Goal: Task Accomplishment & Management: Complete application form

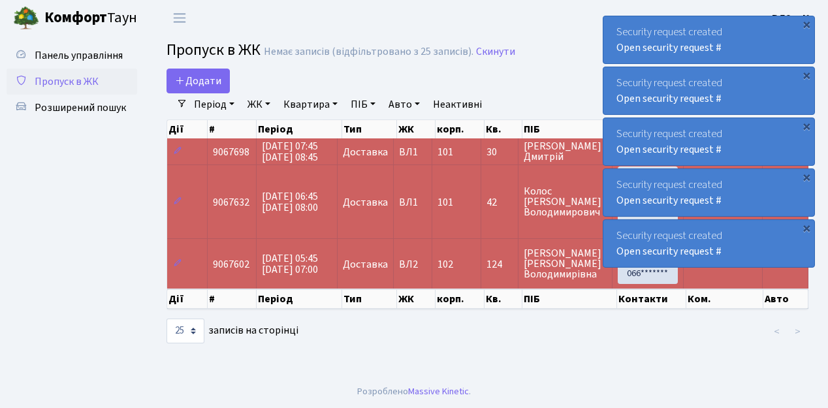
select select "25"
click at [224, 89] on link "Додати" at bounding box center [198, 81] width 63 height 25
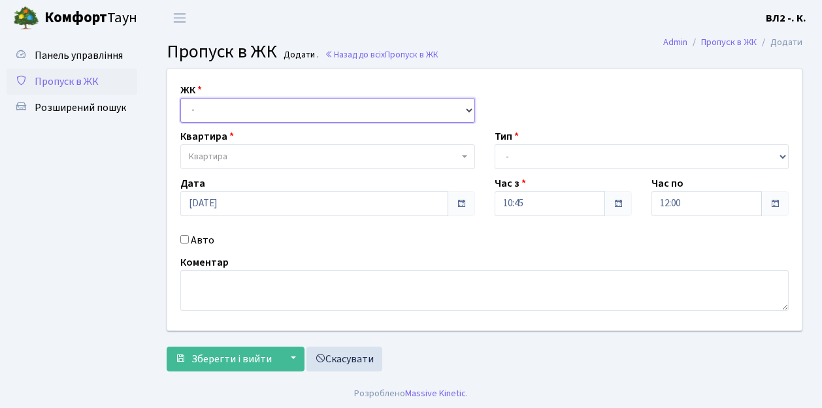
drag, startPoint x: 467, startPoint y: 110, endPoint x: 460, endPoint y: 110, distance: 7.2
click at [467, 110] on select "- ВЛ1, Ужгородський пров., 4/1 ВЛ2, пр.Голосіївський, 76 ВЛ3, пр.Голосіївський,…" at bounding box center [327, 110] width 295 height 25
select select "317"
click at [180, 98] on select "- ВЛ1, Ужгородський пров., 4/1 ВЛ2, пр.Голосіївський, 76 ВЛ3, пр.Голосіївський,…" at bounding box center [327, 110] width 295 height 25
select select
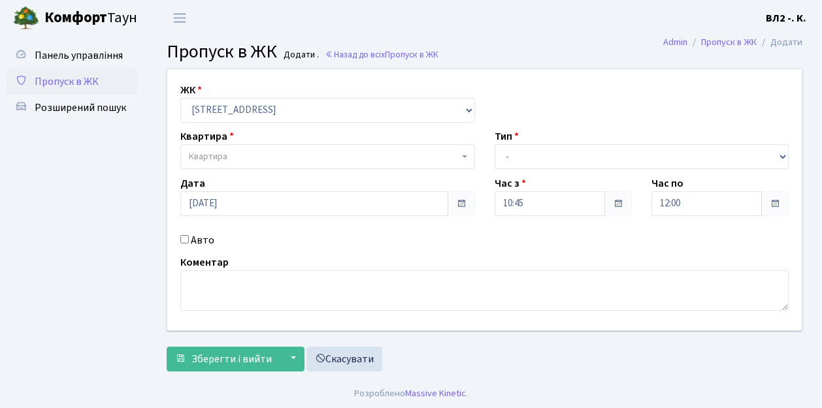
click at [460, 155] on span "Квартира" at bounding box center [327, 156] width 295 height 25
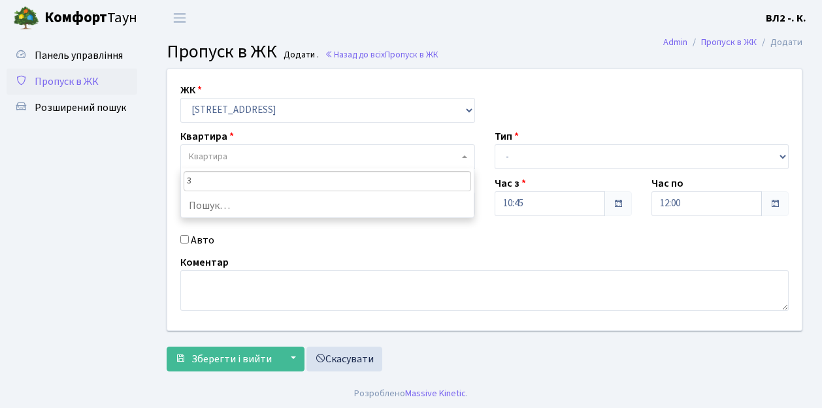
type input "32"
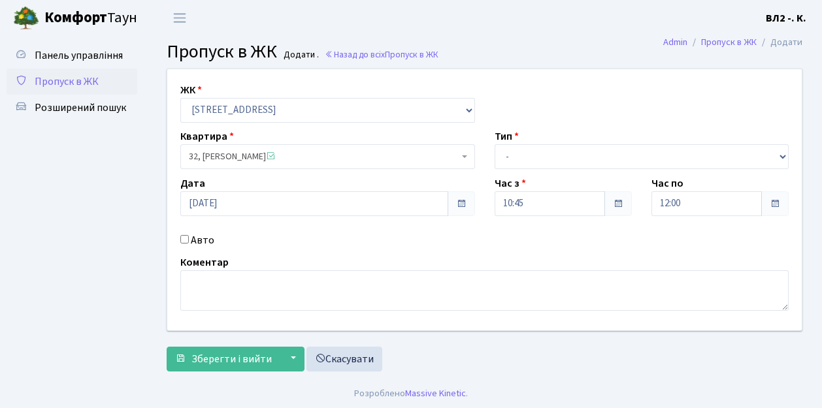
select select "38035"
click at [781, 155] on select "- Доставка Таксі Гості Сервіс" at bounding box center [642, 156] width 295 height 25
select select "1"
click at [495, 144] on select "- Доставка Таксі Гості Сервіс" at bounding box center [642, 156] width 295 height 25
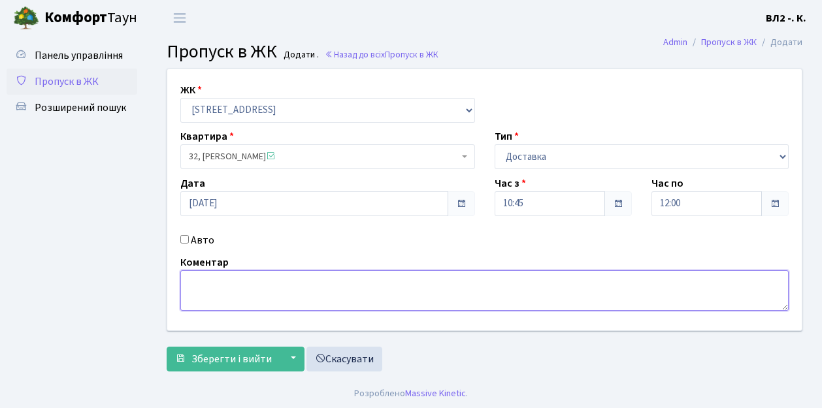
click at [193, 284] on textarea at bounding box center [484, 290] width 608 height 41
type textarea "Glovo 10-53"
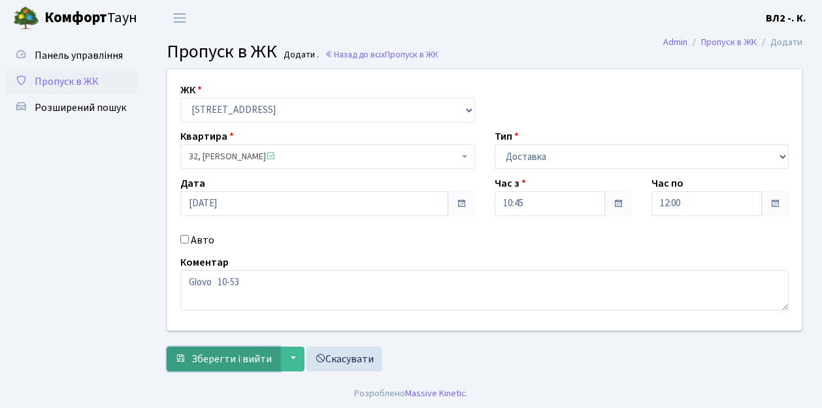
click at [204, 359] on span "Зберегти і вийти" at bounding box center [231, 359] width 80 height 14
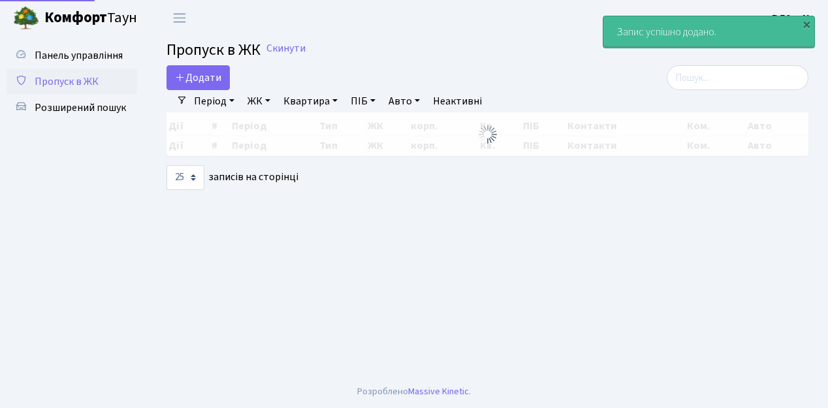
select select "25"
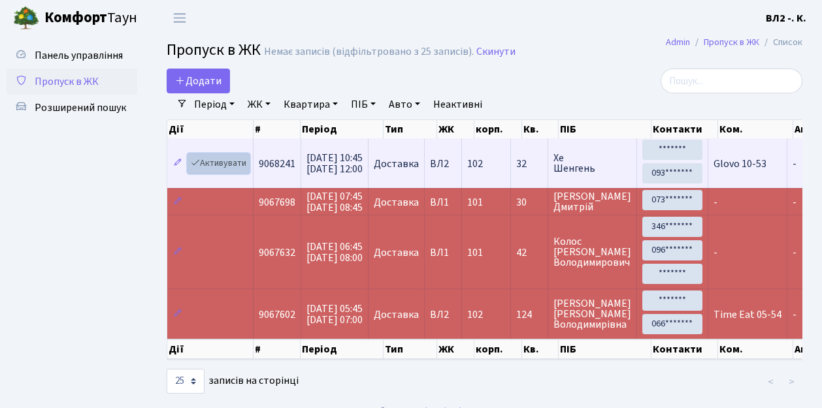
click at [246, 170] on link "Активувати" at bounding box center [218, 164] width 62 height 20
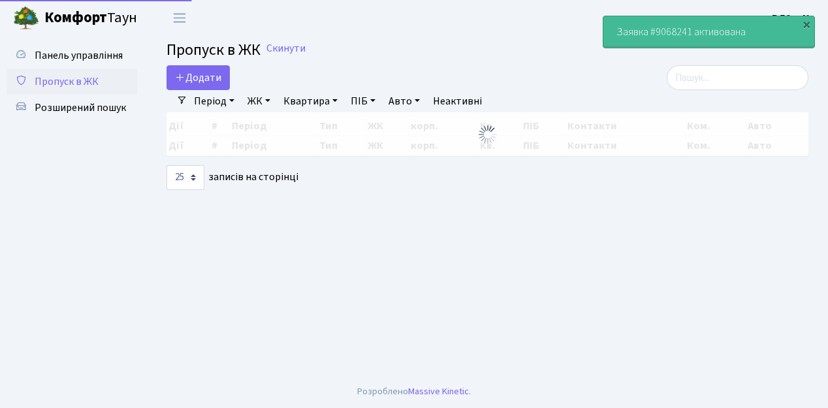
select select "25"
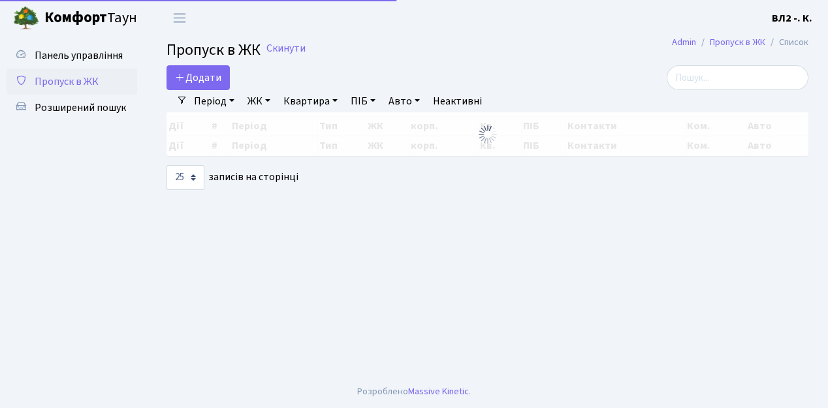
select select "25"
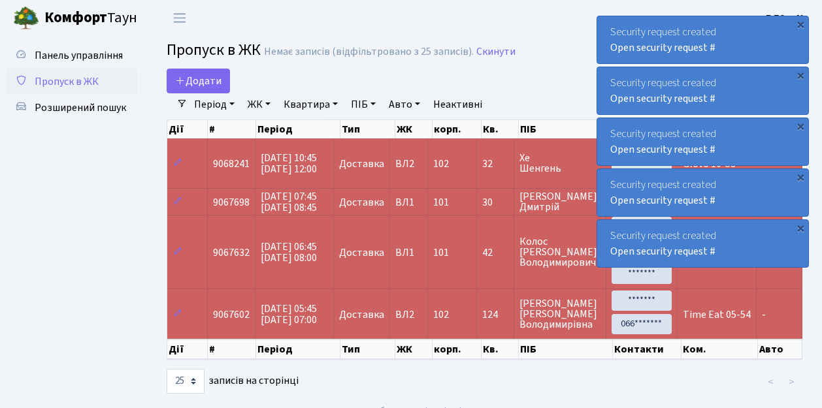
click at [232, 103] on link "Період" at bounding box center [214, 104] width 51 height 22
click at [332, 70] on div "Додати" at bounding box center [375, 81] width 417 height 25
click at [225, 89] on link "Додати" at bounding box center [198, 81] width 63 height 25
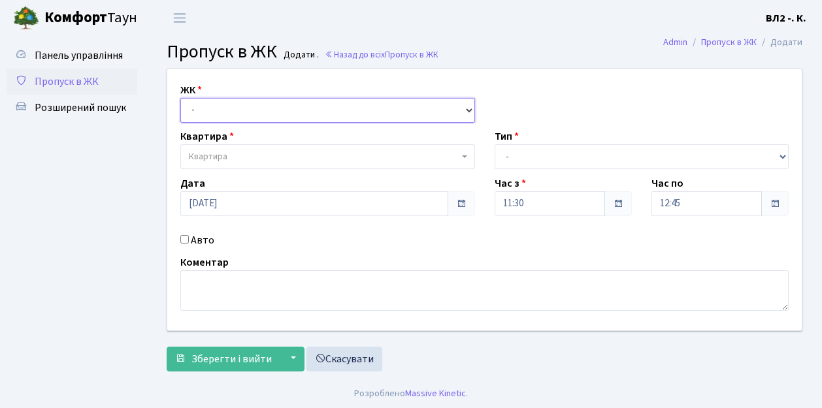
click at [468, 106] on select "- [STREET_ADDRESS][PERSON_NAME]" at bounding box center [327, 110] width 295 height 25
select select "317"
click at [180, 98] on select "- ВЛ1, Ужгородський пров., 4/1 ВЛ2, пр.Голосіївський, 76 ВЛ3, пр.Голосіївський,…" at bounding box center [327, 110] width 295 height 25
select select
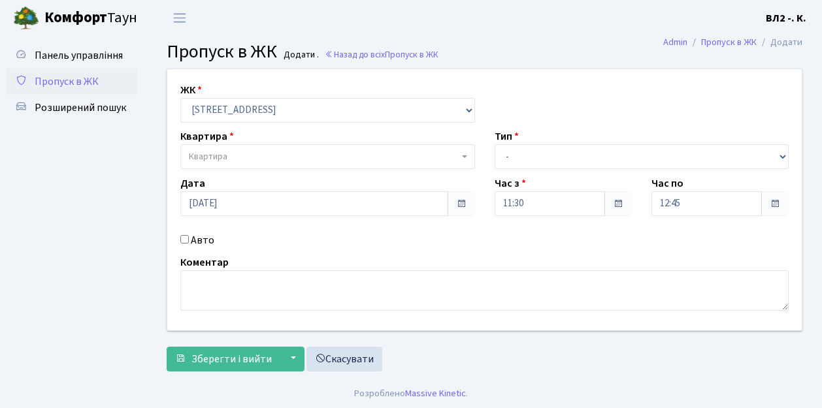
click at [463, 157] on b at bounding box center [464, 156] width 5 height 3
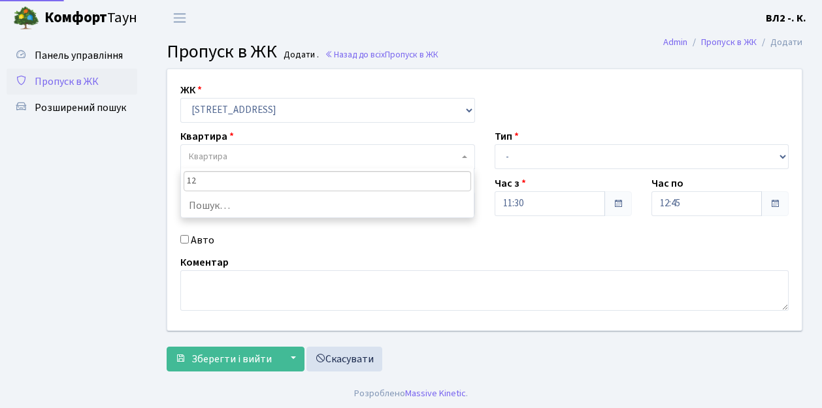
type input "122"
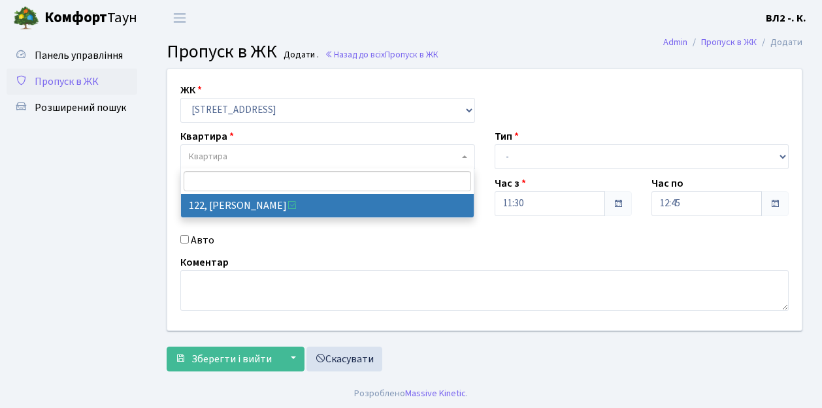
select select "38302"
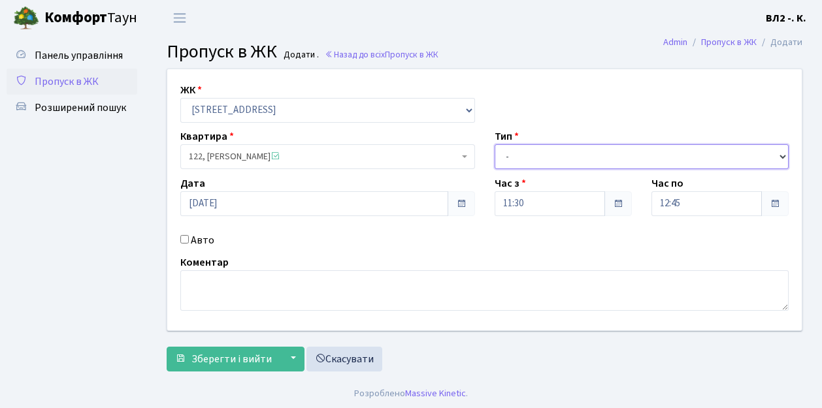
click at [781, 154] on select "- Доставка Таксі Гості Сервіс" at bounding box center [642, 156] width 295 height 25
select select "1"
click at [495, 144] on select "- Доставка Таксі Гості Сервіс" at bounding box center [642, 156] width 295 height 25
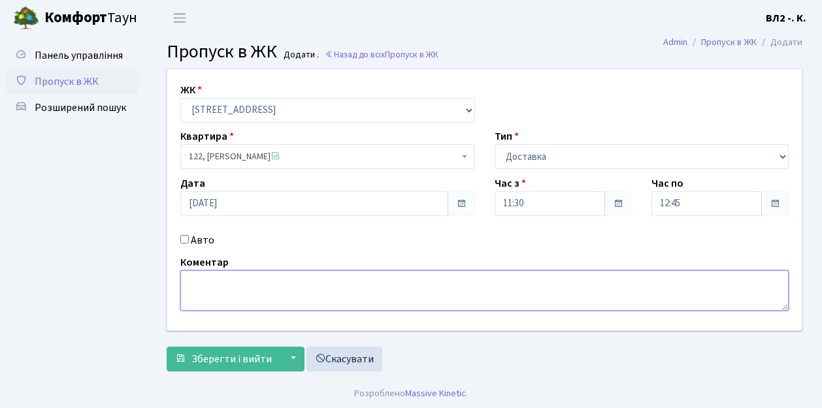
click at [193, 278] on textarea at bounding box center [484, 290] width 608 height 41
click at [226, 286] on textarea at bounding box center [484, 290] width 608 height 41
type textarea "Glovo 11-41"
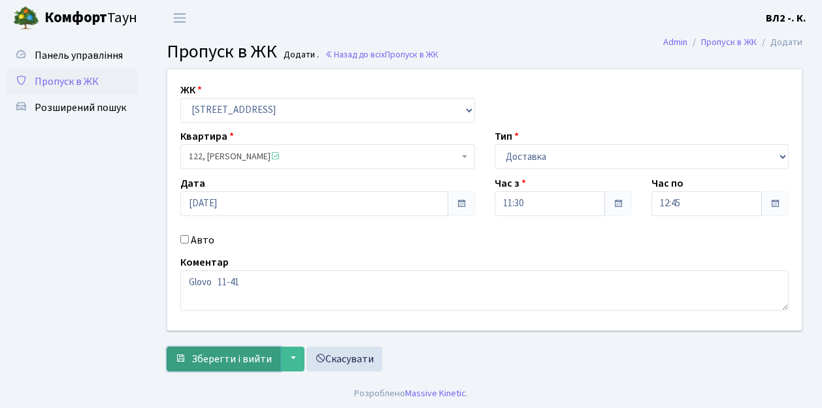
click at [197, 358] on span "Зберегти і вийти" at bounding box center [231, 359] width 80 height 14
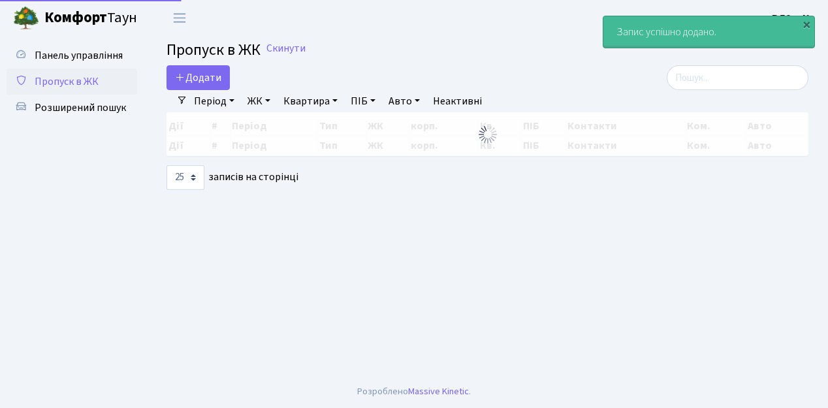
select select "25"
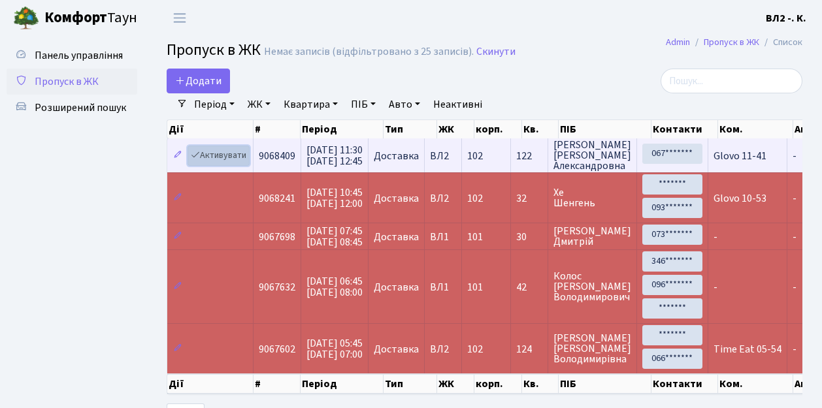
click at [244, 162] on link "Активувати" at bounding box center [218, 156] width 62 height 20
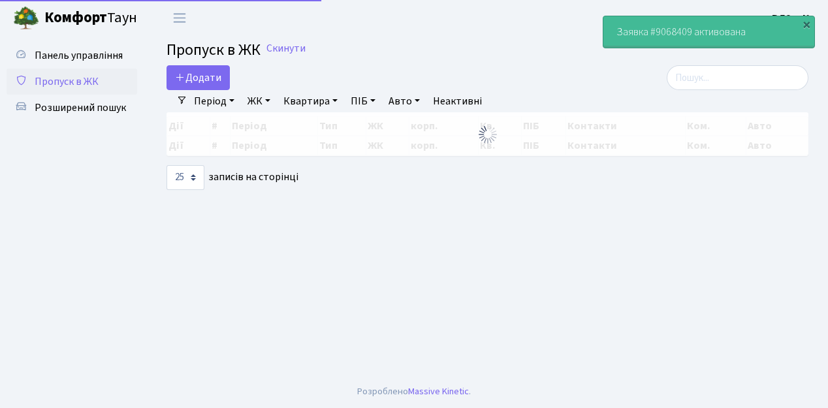
select select "25"
